Goal: Information Seeking & Learning: Find specific fact

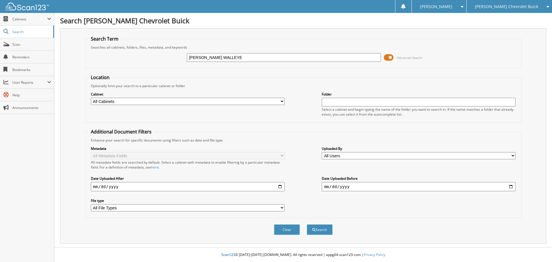
type input "[PERSON_NAME] WALLEYE"
click at [307, 224] on button "Search" at bounding box center [320, 229] width 26 height 11
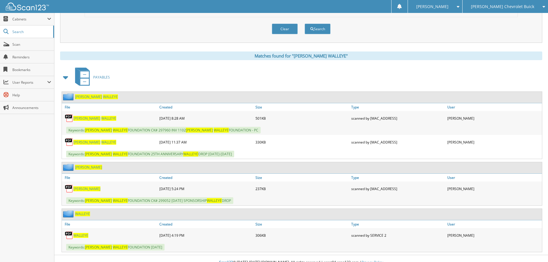
scroll to position [208, 0]
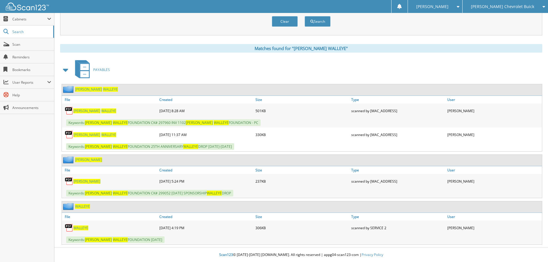
click at [80, 182] on span "[PERSON_NAME]" at bounding box center [86, 181] width 27 height 5
click at [101, 110] on span "WALLEYE" at bounding box center [108, 110] width 15 height 5
click at [101, 111] on span "WALLEYE" at bounding box center [108, 110] width 15 height 5
